Goal: Book appointment/travel/reservation

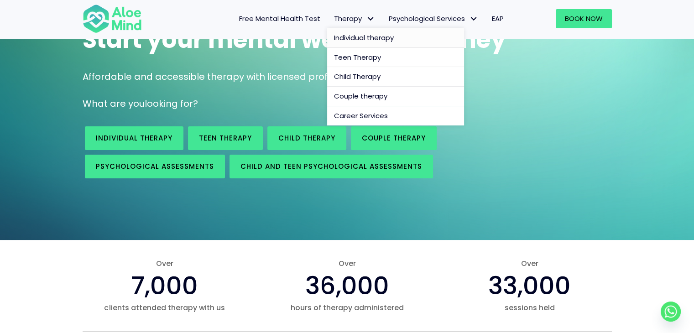
click at [359, 41] on span "Individual therapy" at bounding box center [364, 38] width 60 height 10
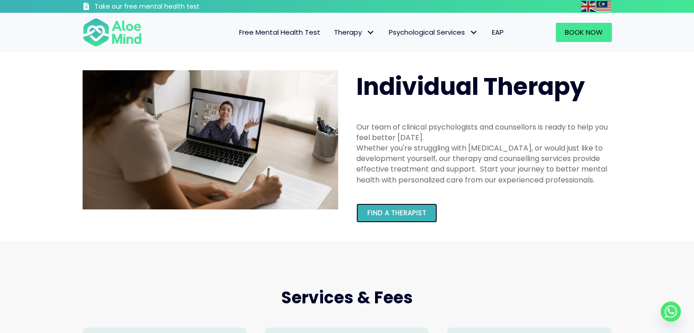
click at [367, 209] on span "Find a therapist" at bounding box center [396, 213] width 59 height 10
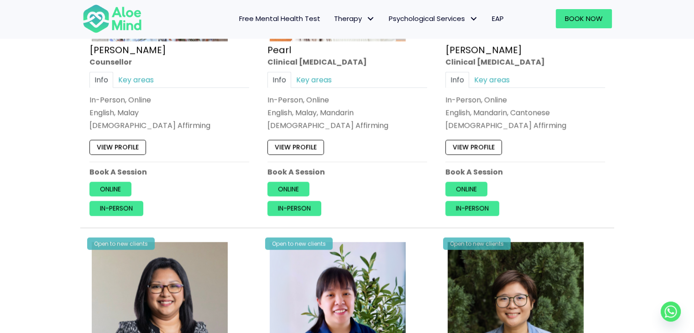
scroll to position [2052, 0]
